Goal: Task Accomplishment & Management: Manage account settings

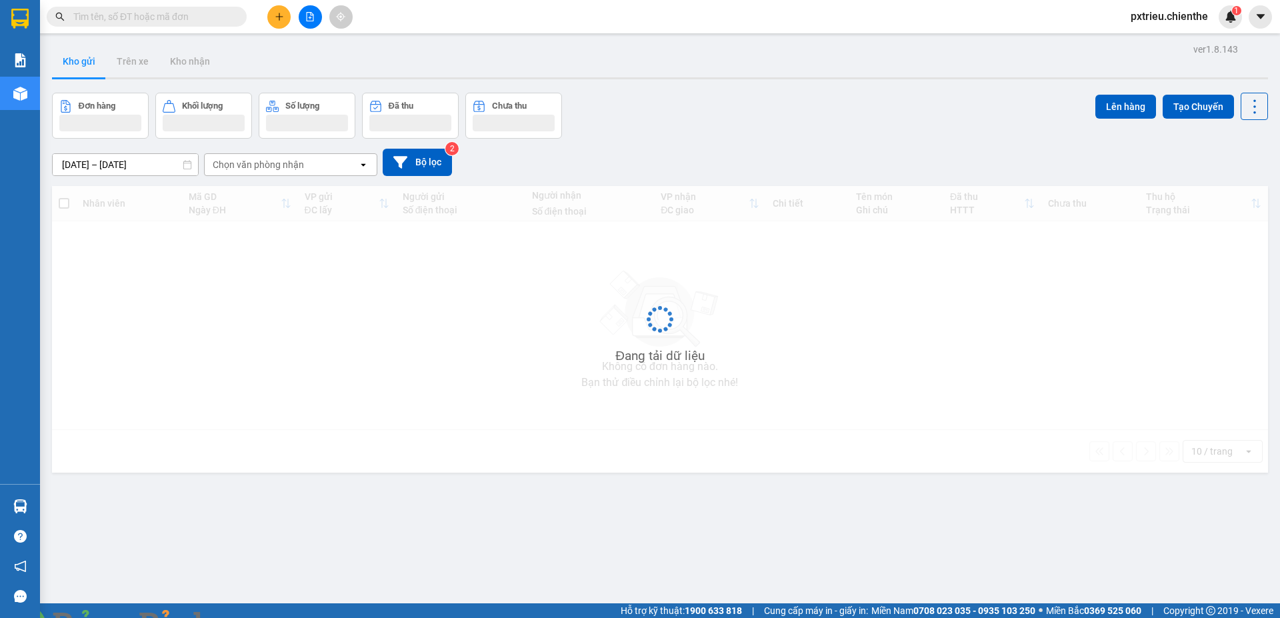
click at [119, 13] on input "text" at bounding box center [151, 16] width 157 height 15
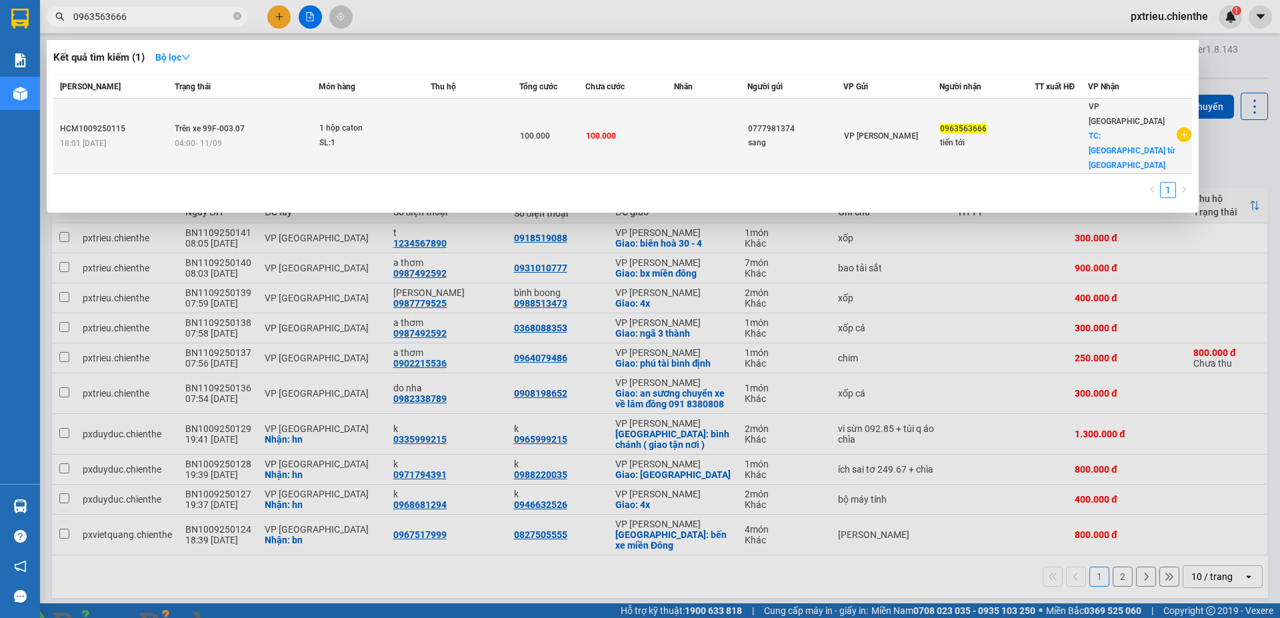
type input "0963563666"
click at [419, 136] on div "SL: 1" at bounding box center [369, 143] width 100 height 15
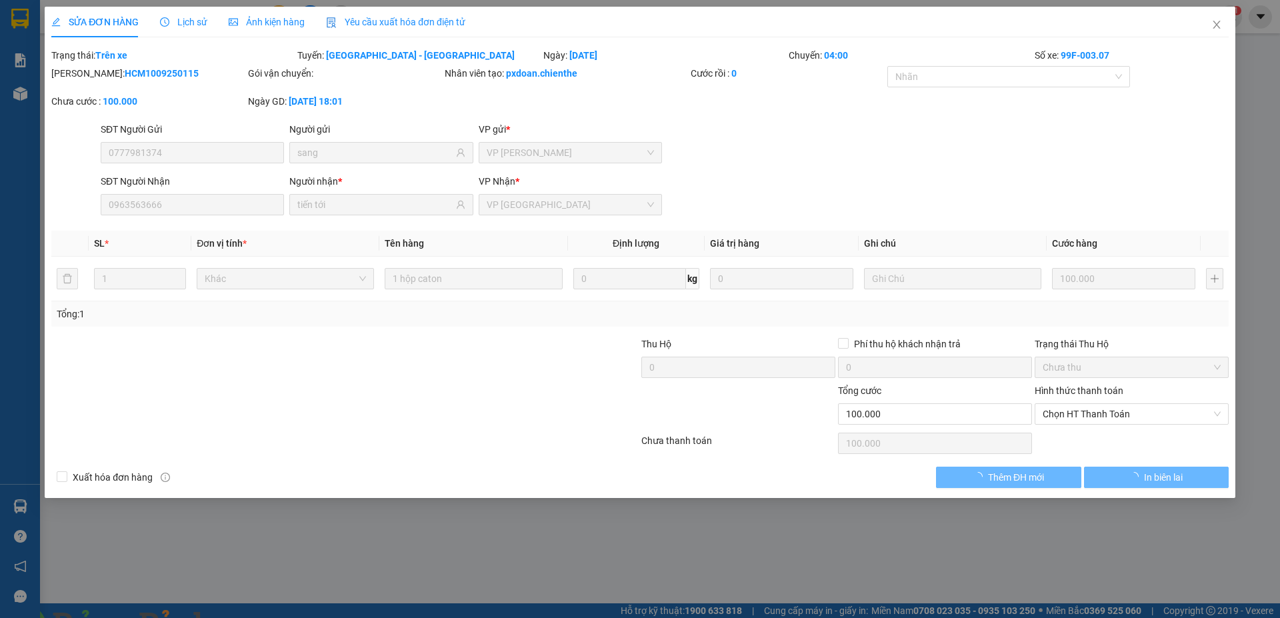
type input "0777981374"
type input "sang"
type input "0963563666"
type input "tiến tới"
type input "100.000"
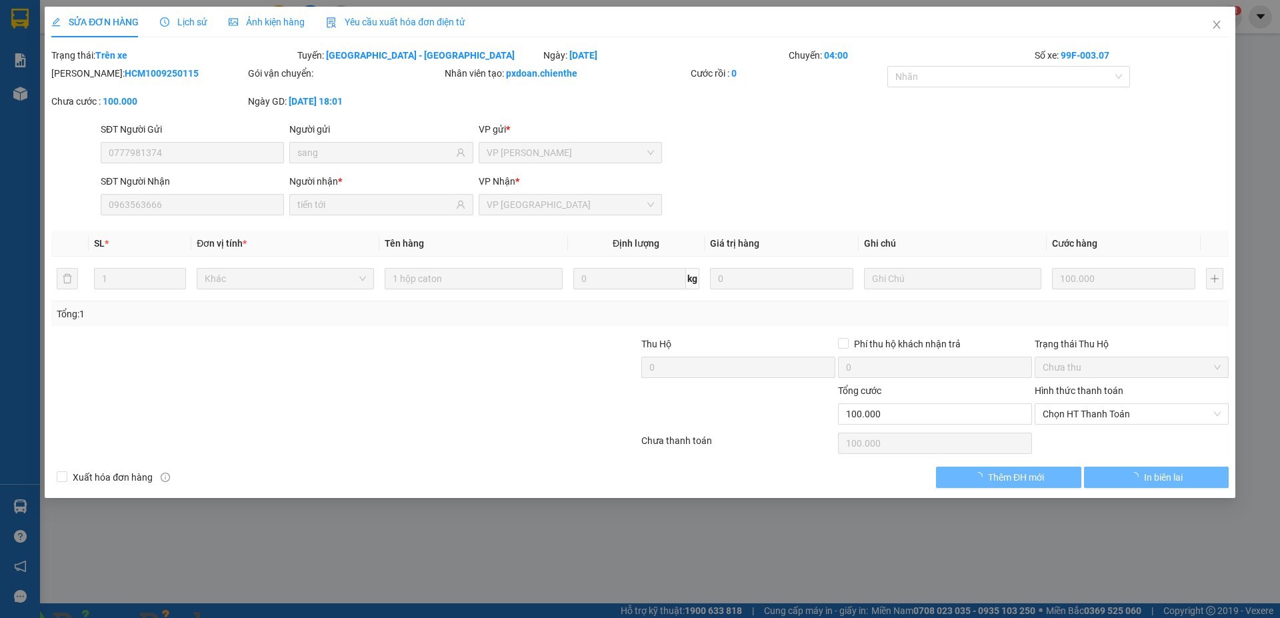
type input "100.000"
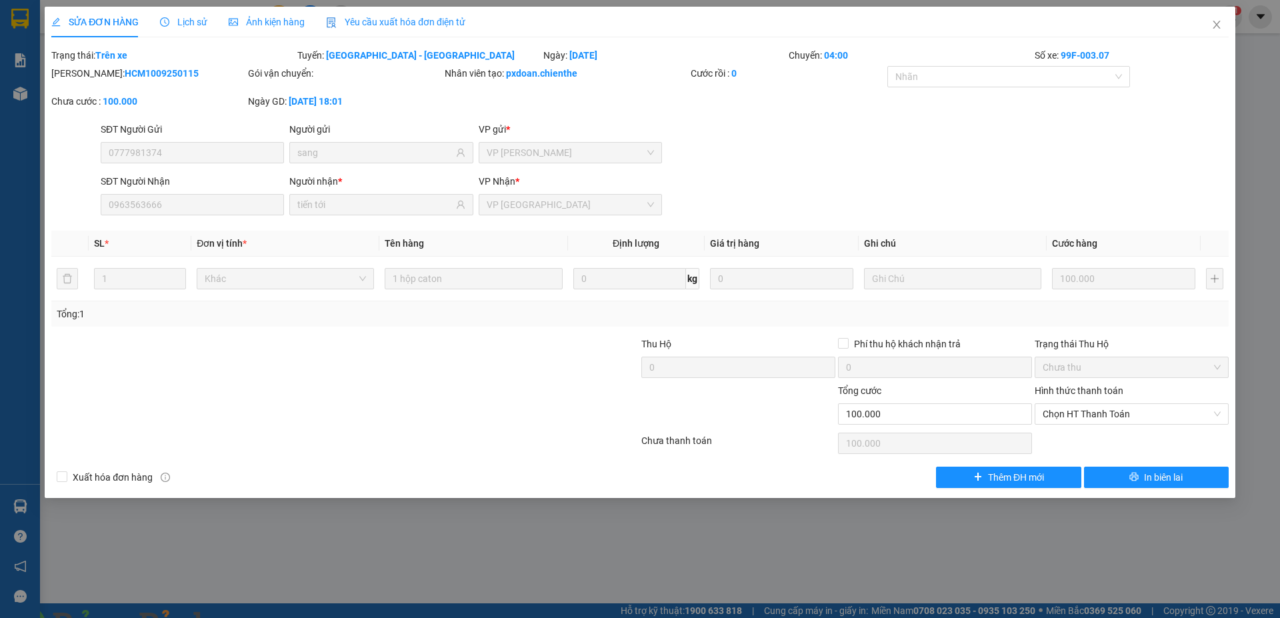
click at [252, 25] on span "Ảnh kiện hàng" at bounding box center [267, 22] width 76 height 11
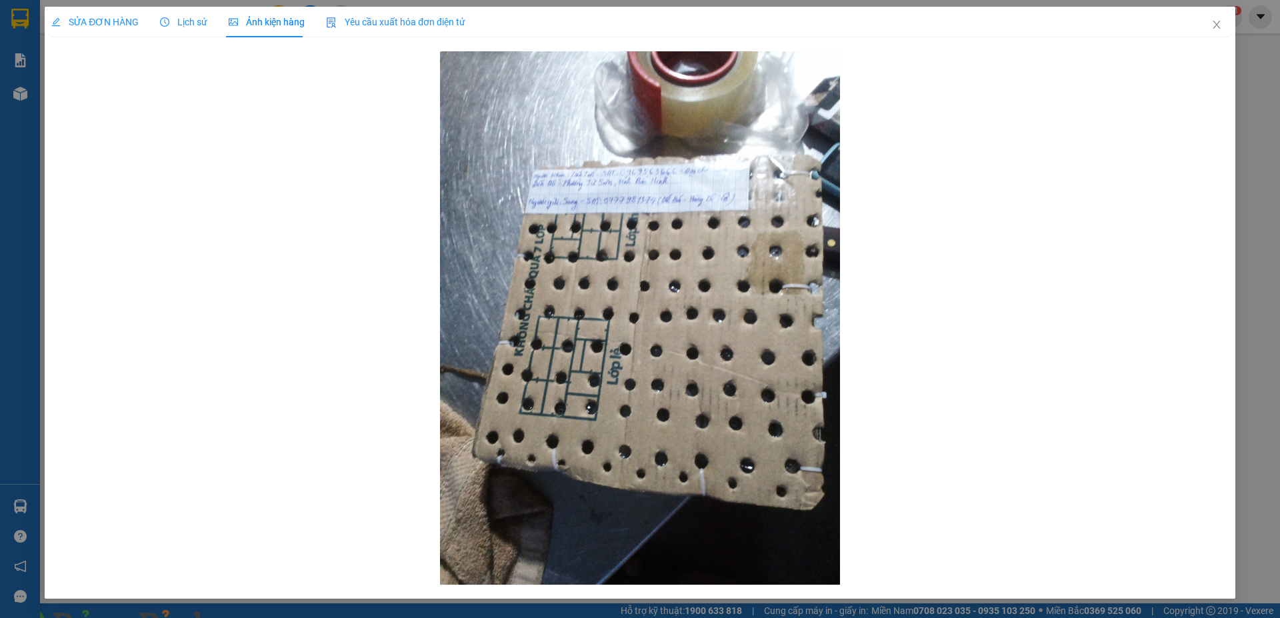
click at [186, 17] on span "Lịch sử" at bounding box center [183, 22] width 47 height 11
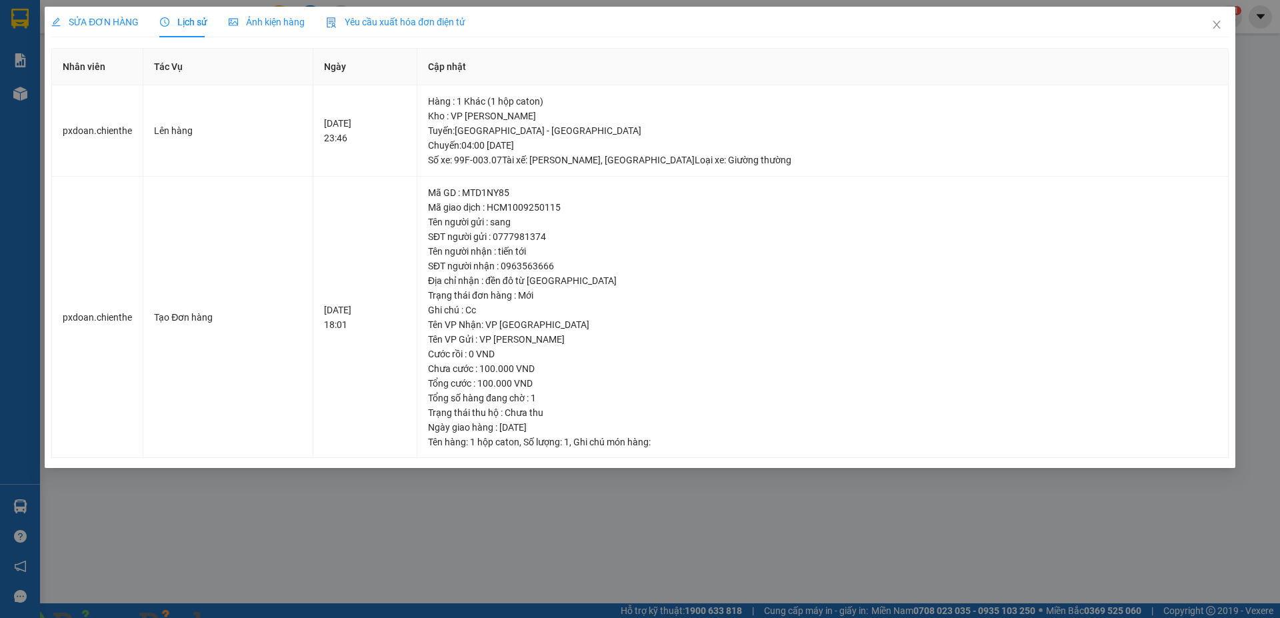
click at [265, 19] on span "Ảnh kiện hàng" at bounding box center [267, 22] width 76 height 11
